Goal: Task Accomplishment & Management: Manage account settings

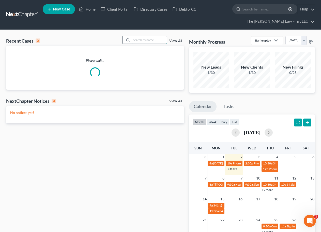
click at [139, 40] on input "search" at bounding box center [150, 39] width 36 height 7
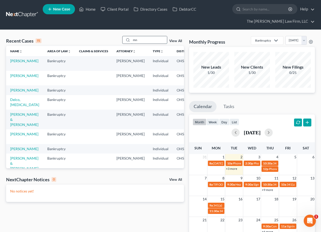
type input "m"
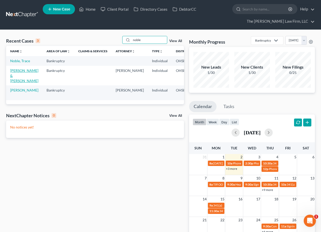
type input "noble"
click at [17, 79] on link "[PERSON_NAME] & [PERSON_NAME]" at bounding box center [24, 75] width 28 height 15
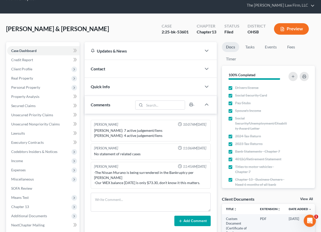
scroll to position [42, 0]
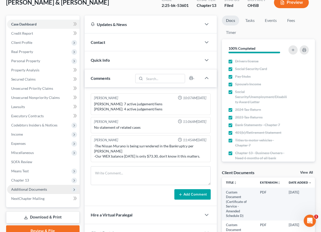
click at [38, 184] on span "Additional Documents" at bounding box center [43, 188] width 73 height 9
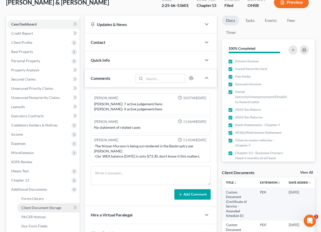
click at [36, 207] on span "Client Document Storage" at bounding box center [41, 207] width 40 height 4
select select "61"
select select "53"
select select "7"
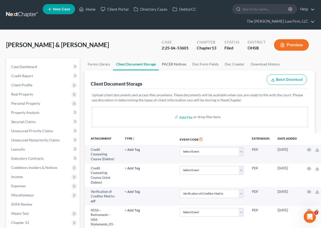
click at [167, 61] on link "PACER Notices" at bounding box center [174, 64] width 31 height 12
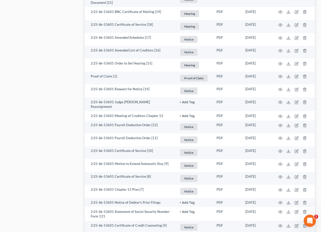
scroll to position [620, 0]
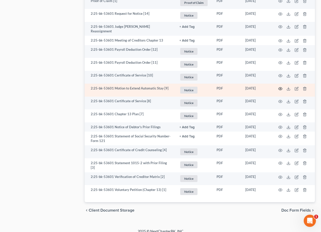
click at [279, 87] on icon "button" at bounding box center [281, 89] width 4 height 4
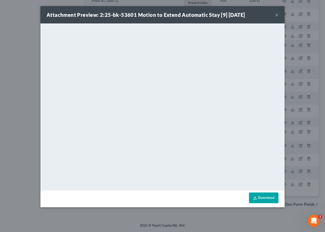
click at [277, 13] on button "×" at bounding box center [277, 15] width 4 height 6
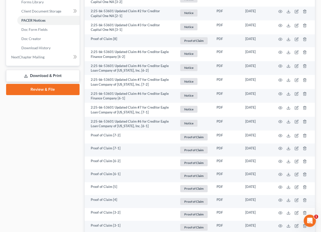
scroll to position [0, 0]
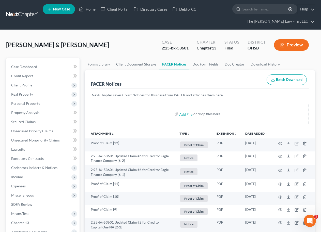
click at [18, 11] on link at bounding box center [22, 14] width 33 height 9
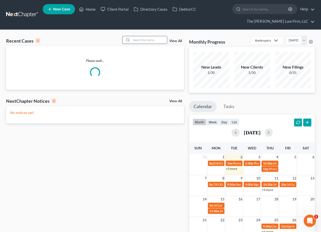
click at [132, 40] on div at bounding box center [127, 39] width 9 height 7
click at [154, 39] on input "search" at bounding box center [150, 39] width 36 height 7
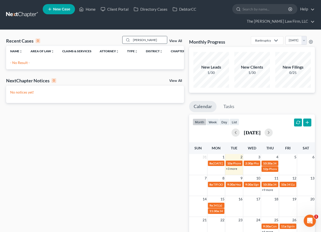
click at [151, 40] on input "ALEan" at bounding box center [150, 39] width 36 height 7
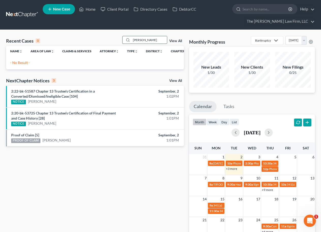
click at [151, 40] on input "ALEan" at bounding box center [150, 39] width 36 height 7
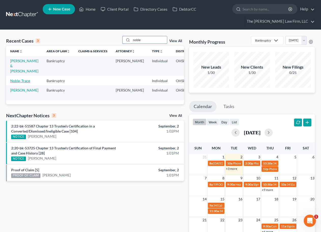
type input "noble"
click at [16, 82] on link "Noble, Trace" at bounding box center [20, 80] width 20 height 4
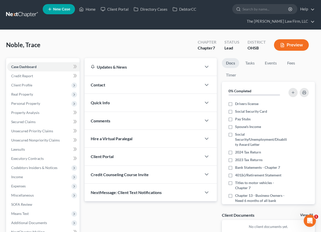
click at [126, 78] on div "Contact" at bounding box center [143, 85] width 117 height 18
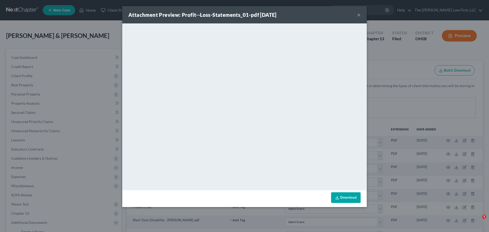
select select "61"
select select "53"
select select "7"
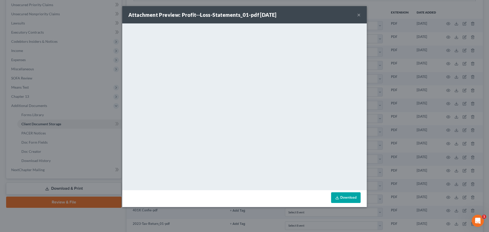
click at [360, 14] on button "×" at bounding box center [359, 15] width 4 height 6
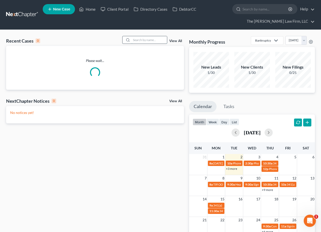
click at [143, 38] on input "search" at bounding box center [150, 39] width 36 height 7
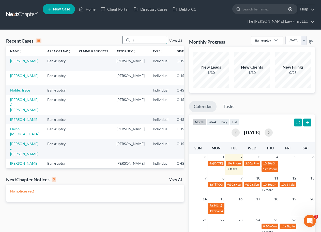
type input "j"
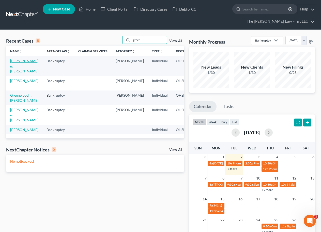
type input "green"
click at [15, 66] on link "[PERSON_NAME] & [PERSON_NAME]" at bounding box center [24, 66] width 28 height 15
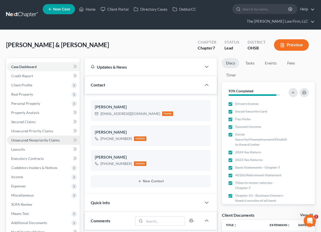
click at [39, 138] on span "Unsecured Nonpriority Claims" at bounding box center [35, 140] width 49 height 4
